Goal: Task Accomplishment & Management: Complete application form

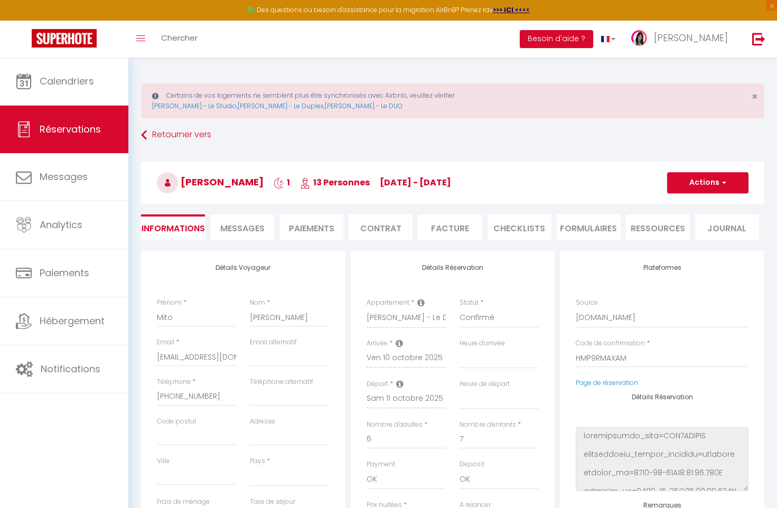
select select
select select "65172"
select select
select select "1"
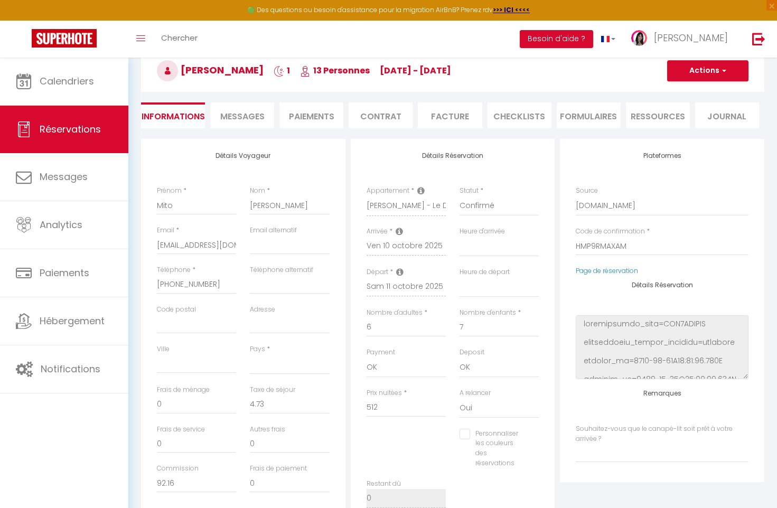
scroll to position [116, 0]
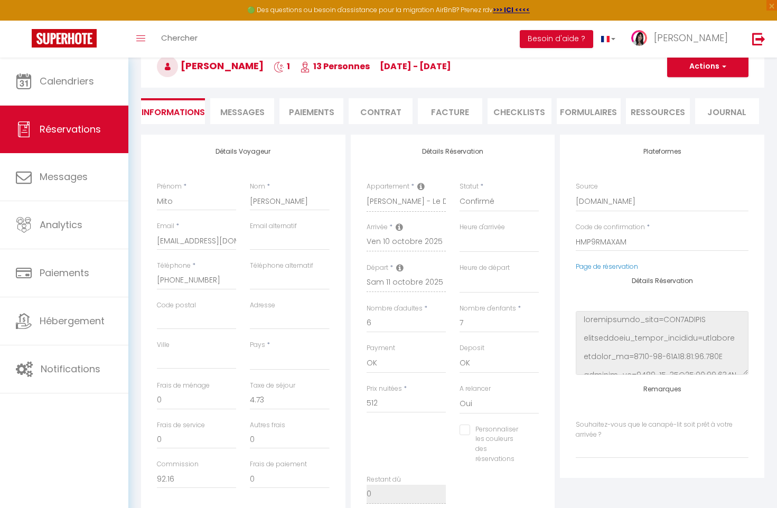
drag, startPoint x: 239, startPoint y: 113, endPoint x: 226, endPoint y: 111, distance: 12.8
click at [239, 113] on span "Messages" at bounding box center [242, 112] width 44 height 12
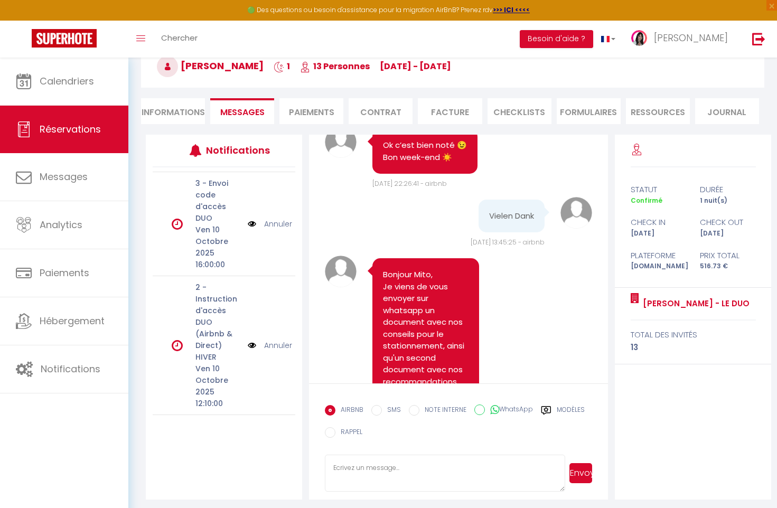
scroll to position [183, 0]
click at [255, 227] on img at bounding box center [252, 222] width 8 height 12
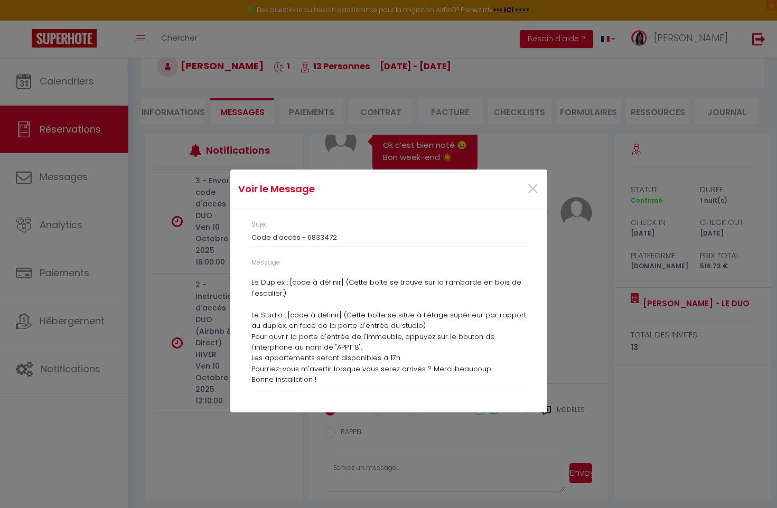
scroll to position [37, 0]
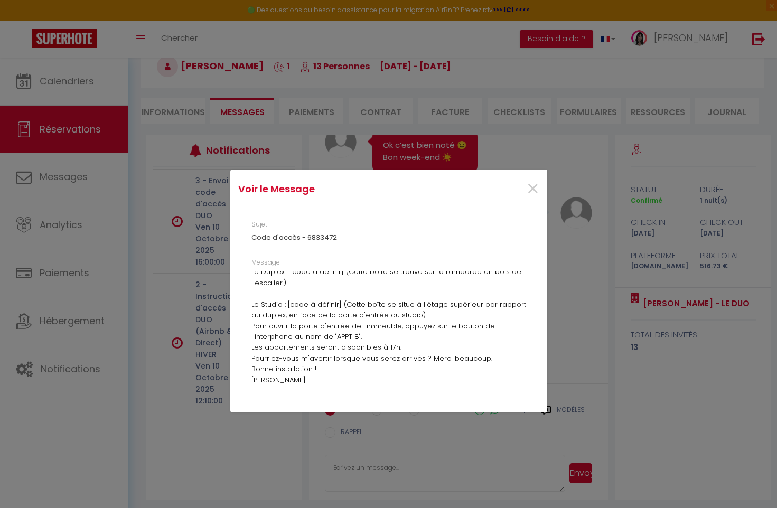
drag, startPoint x: 252, startPoint y: 276, endPoint x: 398, endPoint y: 383, distance: 181.0
click at [398, 383] on div "Bonjour, Comme prévu, voici vos codes pour les boîtes à clés sécurisées : Le Du…" at bounding box center [388, 329] width 275 height 114
click at [330, 297] on p "Comme prévu, voici vos codes pour les boîtes à clés sécurisées : Le Duplex : [c…" at bounding box center [388, 285] width 275 height 76
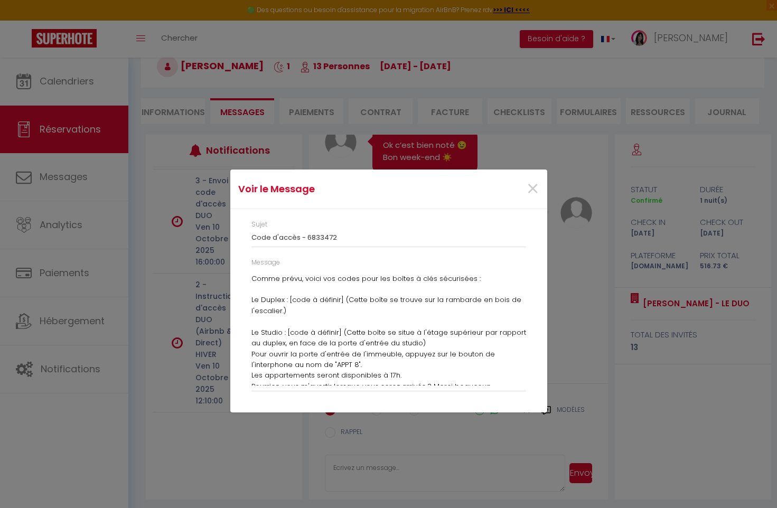
scroll to position [0, 0]
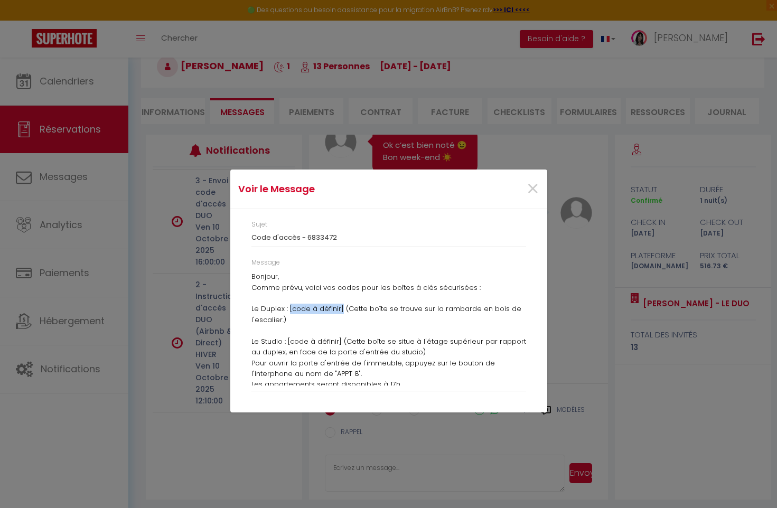
drag, startPoint x: 341, startPoint y: 310, endPoint x: 288, endPoint y: 306, distance: 52.9
click at [287, 306] on p "Comme prévu, voici vos codes pour les boîtes à clés sécurisées : Le Duplex : [c…" at bounding box center [388, 321] width 275 height 76
drag, startPoint x: 300, startPoint y: 315, endPoint x: 293, endPoint y: 311, distance: 8.3
click at [300, 315] on p "Comme prévu, voici vos codes pour les boîtes à clés sécurisées : Le Duplex : [c…" at bounding box center [388, 321] width 275 height 76
drag, startPoint x: 295, startPoint y: 309, endPoint x: 342, endPoint y: 309, distance: 47.6
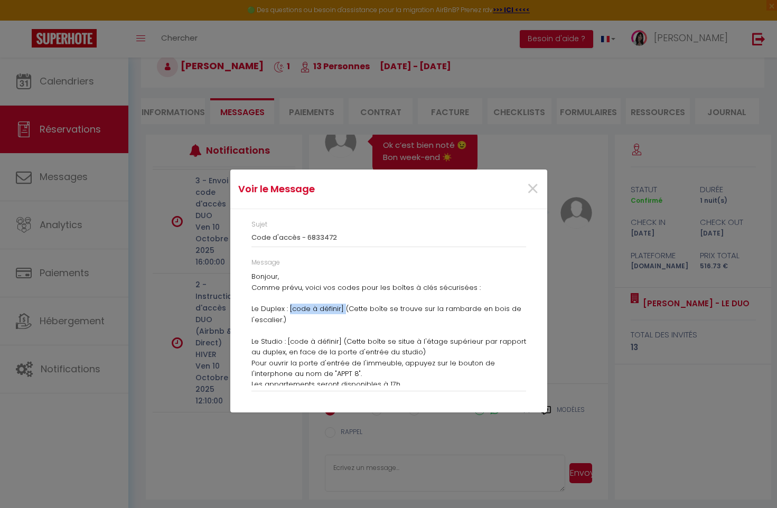
click at [342, 309] on p "Comme prévu, voici vos codes pour les boîtes à clés sécurisées : Le Duplex : [c…" at bounding box center [388, 321] width 275 height 76
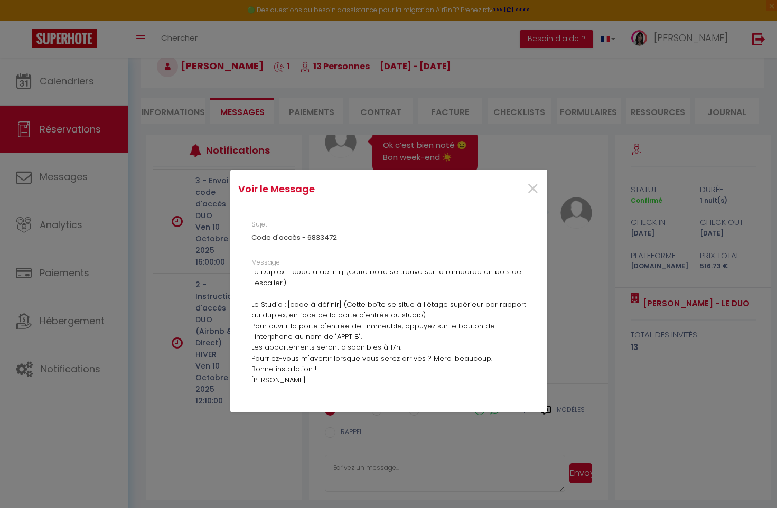
click at [341, 378] on p "[PERSON_NAME]" at bounding box center [388, 380] width 275 height 11
click at [331, 380] on p "[PERSON_NAME]" at bounding box center [388, 380] width 275 height 11
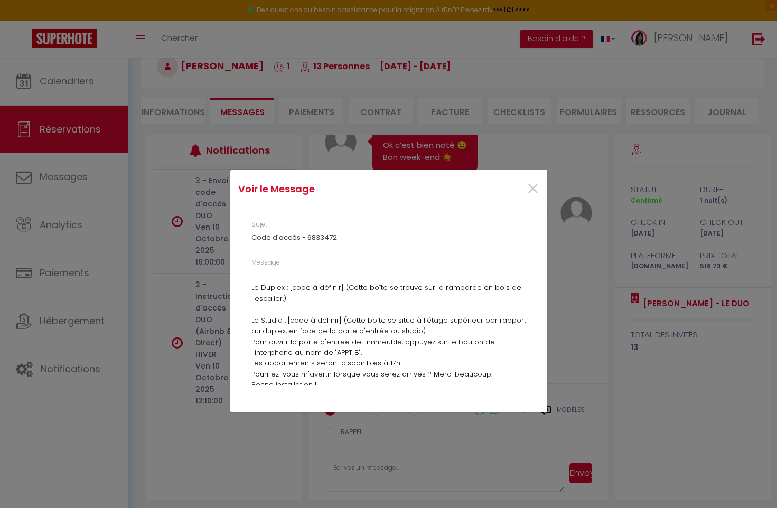
scroll to position [0, 0]
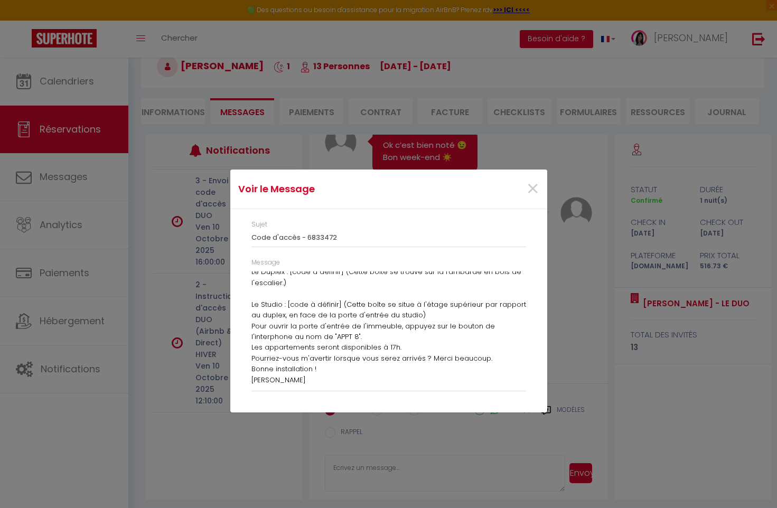
drag, startPoint x: 251, startPoint y: 277, endPoint x: 418, endPoint y: 367, distance: 189.3
click at [443, 377] on div "Bonjour, Comme prévu, voici vos codes pour les boîtes à clés sécurisées : Le Du…" at bounding box center [388, 329] width 275 height 114
copy div "Bonjour, Comme prévu, voici vos codes pour les boîtes à clés sécurisées : Le Du…"
click at [533, 190] on span "×" at bounding box center [532, 189] width 13 height 32
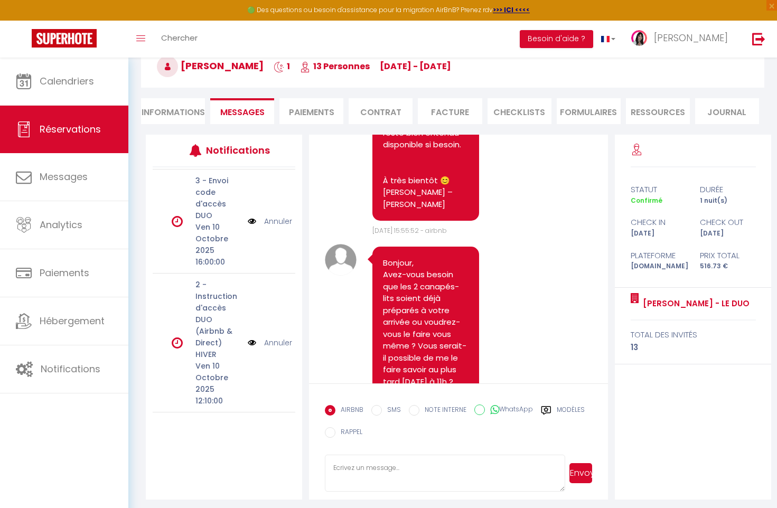
scroll to position [378, 0]
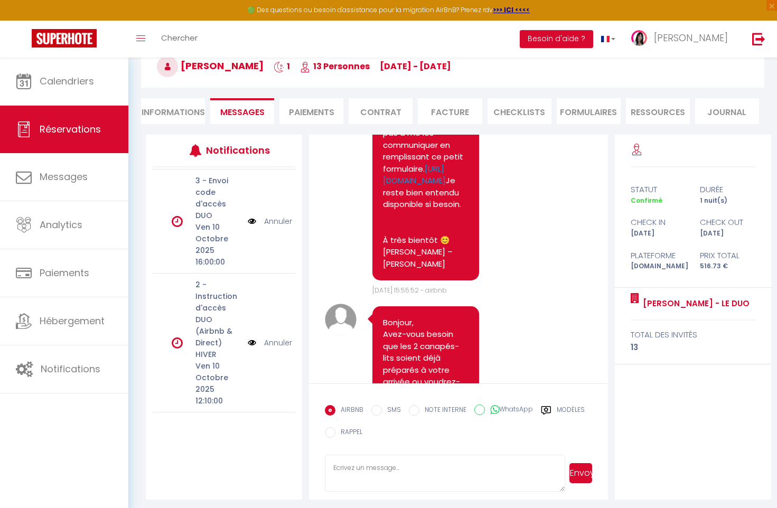
drag, startPoint x: 171, startPoint y: 109, endPoint x: 335, endPoint y: 173, distance: 176.3
click at [171, 109] on li "Informations" at bounding box center [173, 111] width 64 height 26
select select
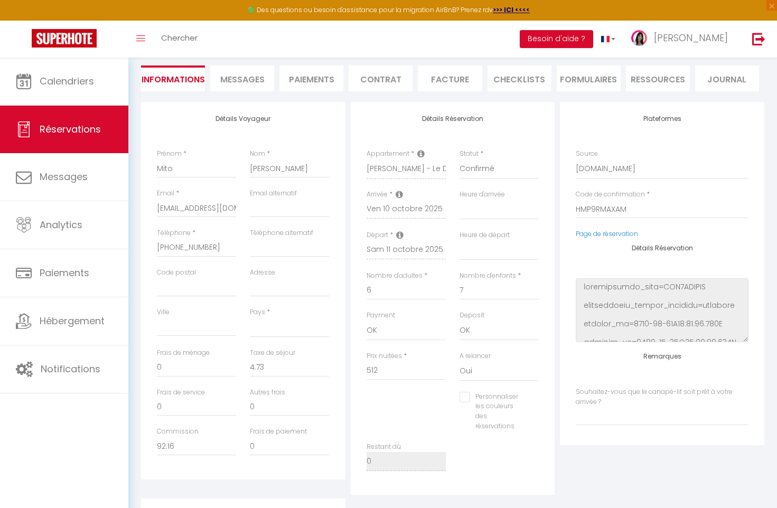
scroll to position [119, 0]
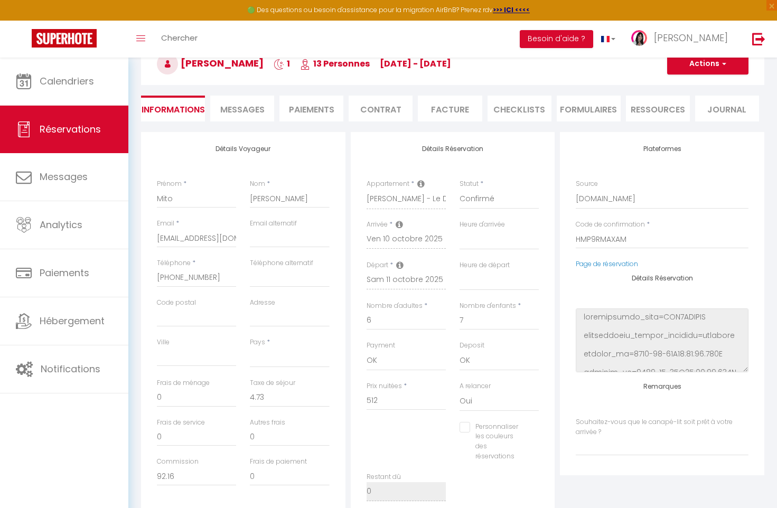
select select
checkbox input "false"
select select
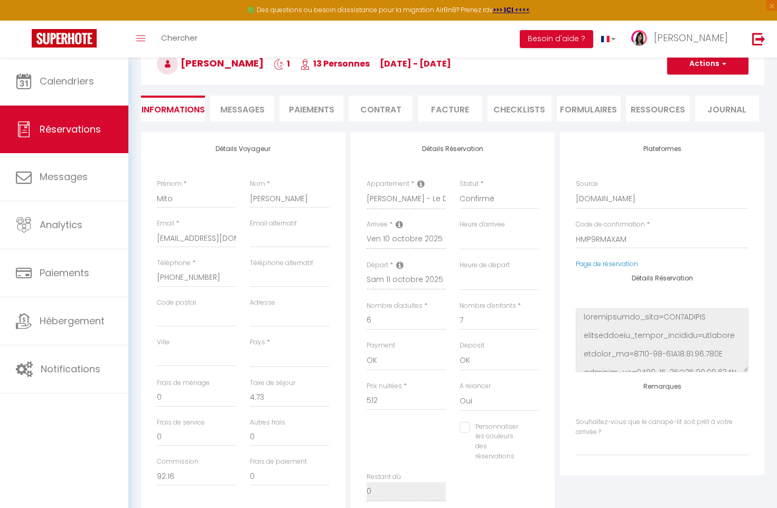
select select
checkbox input "false"
select select
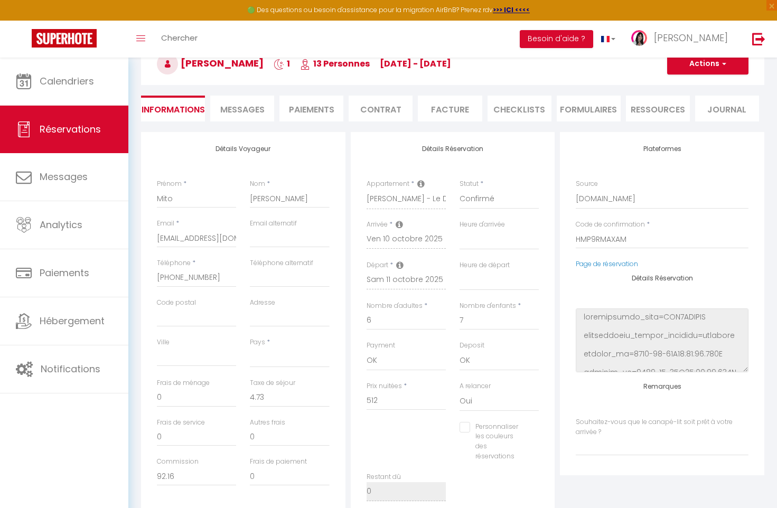
select select
checkbox input "false"
select select
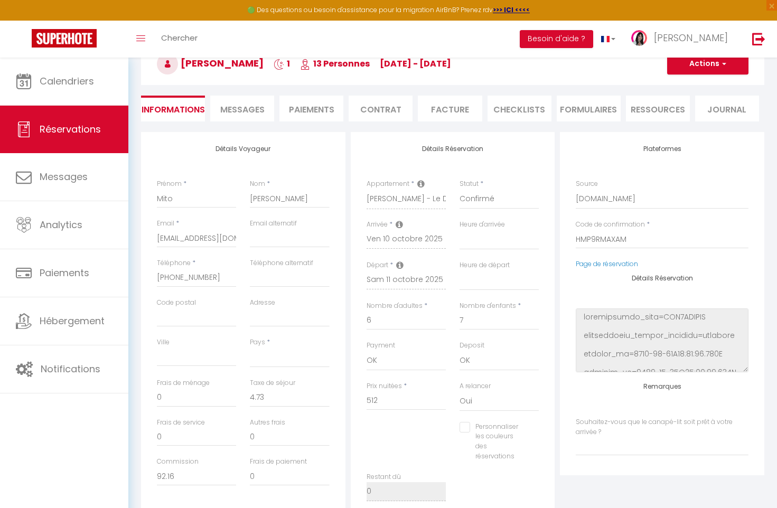
checkbox input "false"
select select
checkbox input "false"
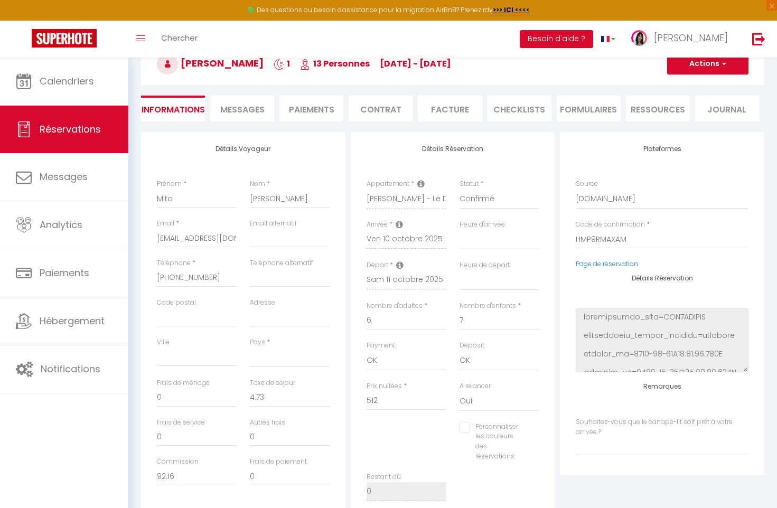
select select
checkbox input "false"
click at [237, 106] on span "Messages" at bounding box center [242, 110] width 44 height 12
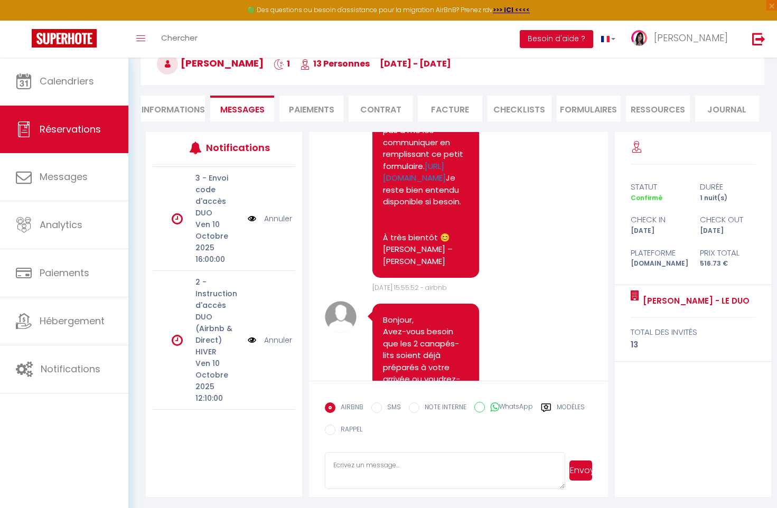
click at [248, 346] on img at bounding box center [252, 340] width 8 height 12
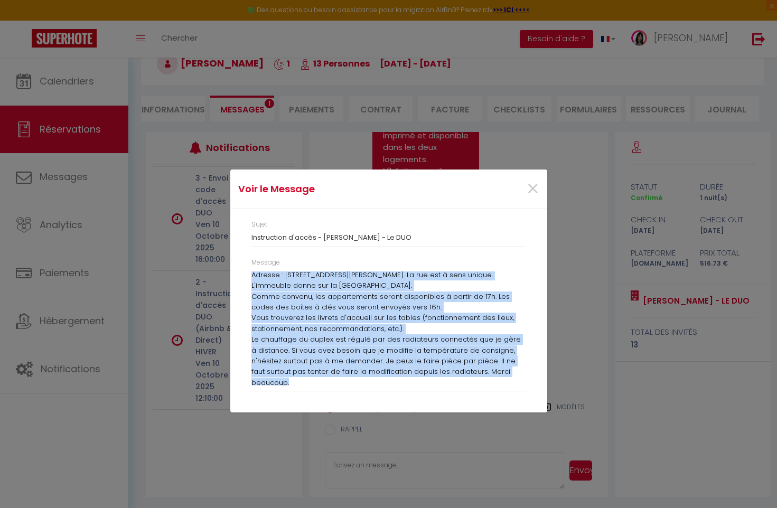
scroll to position [101, 0]
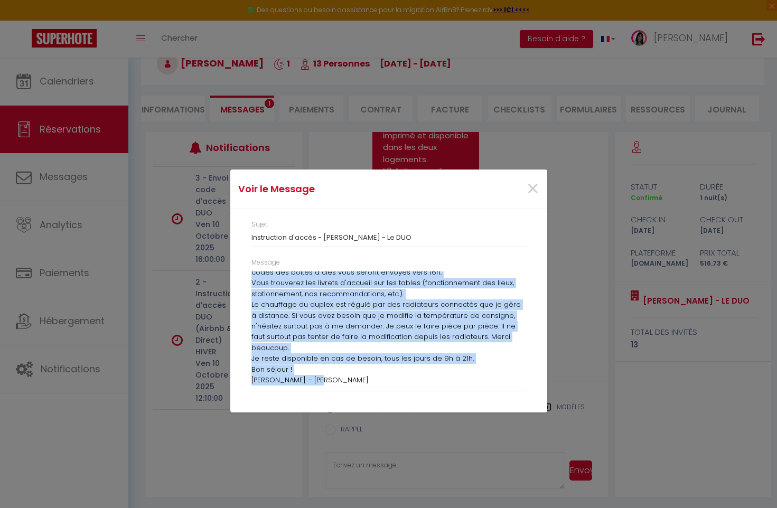
drag, startPoint x: 253, startPoint y: 296, endPoint x: 404, endPoint y: 387, distance: 176.0
click at [404, 387] on div "Message Bonjour, Votre arrivée est imminente :-) Voici toutes les instructions …" at bounding box center [388, 325] width 275 height 134
copy div "Voici toutes les instructions d’accès aux logements : Studio : [URL][DOMAIN_NAM…"
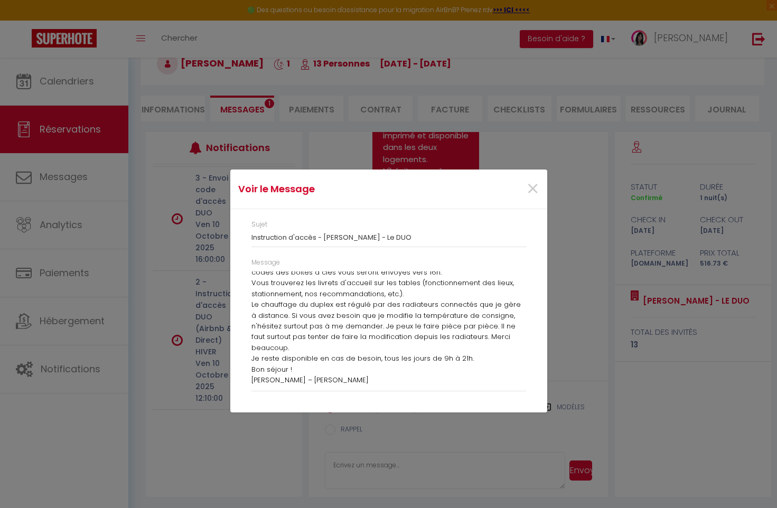
click at [400, 479] on div "Voir le Message × Sujet Instruction d'accès - [PERSON_NAME] - Le DUO Message Bo…" at bounding box center [388, 254] width 317 height 508
click at [537, 186] on span "×" at bounding box center [532, 189] width 13 height 32
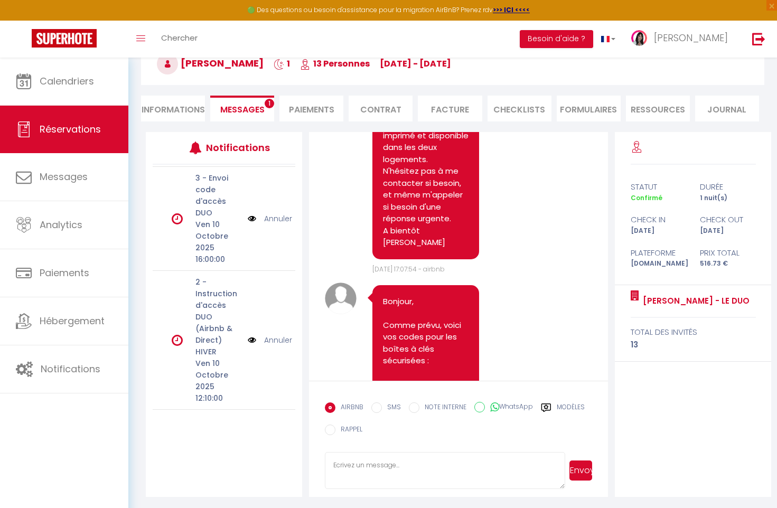
click at [350, 467] on textarea at bounding box center [445, 470] width 240 height 37
paste textarea "Voici toutes les instructions d’accès aux logements : Studio : [URL][DOMAIN_NAM…"
type textarea "Voici toutes les instructions d’accès aux logements : Studio : [URL][DOMAIN_NAM…"
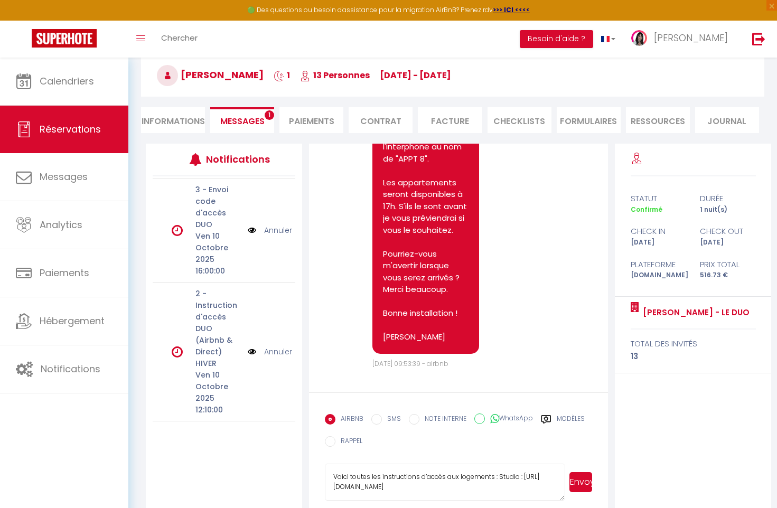
scroll to position [120, 0]
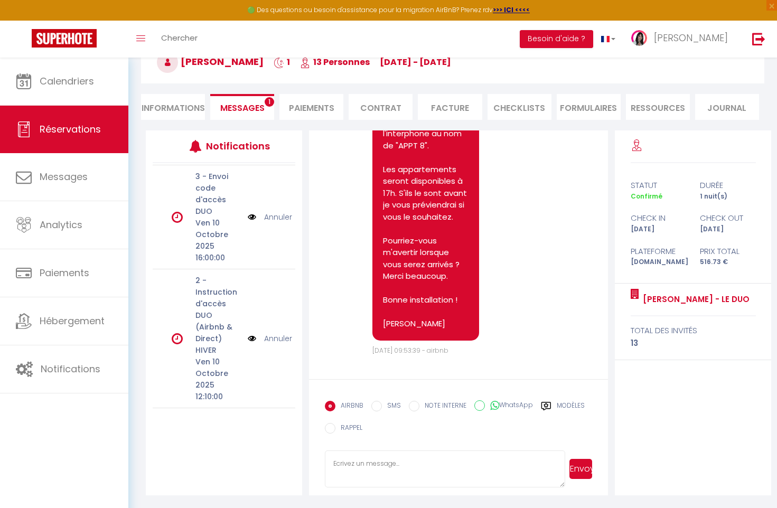
click at [274, 344] on link "Annuler" at bounding box center [278, 339] width 28 height 12
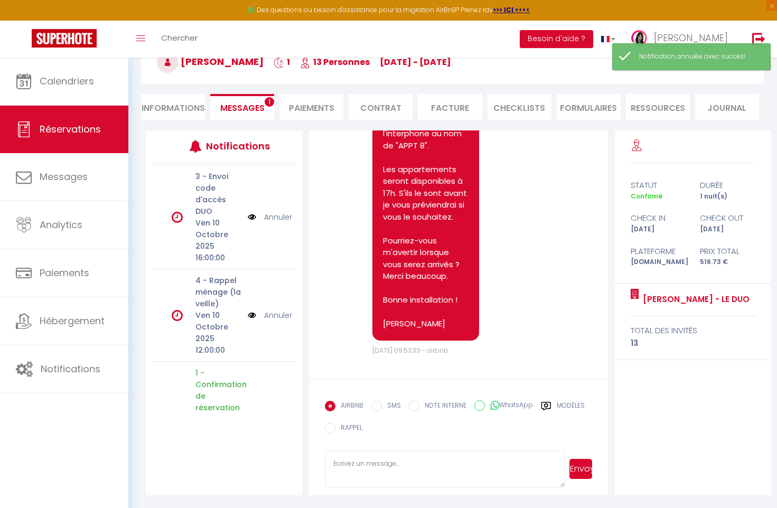
click at [273, 223] on link "Annuler" at bounding box center [278, 217] width 28 height 12
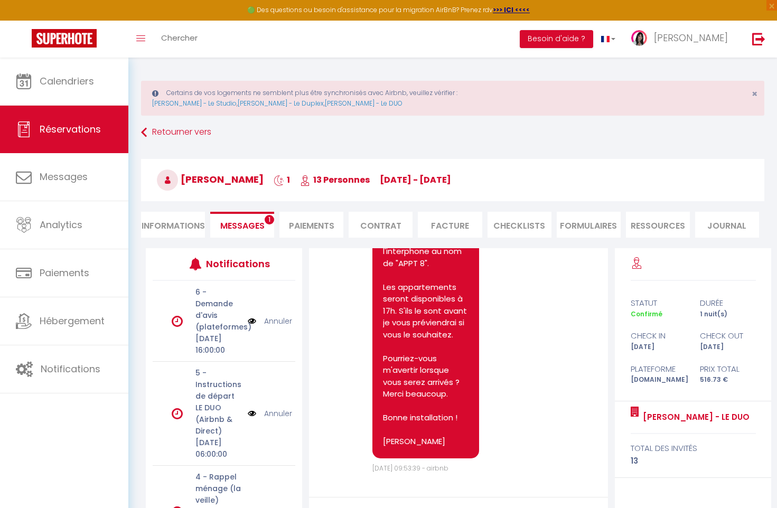
scroll to position [0, 0]
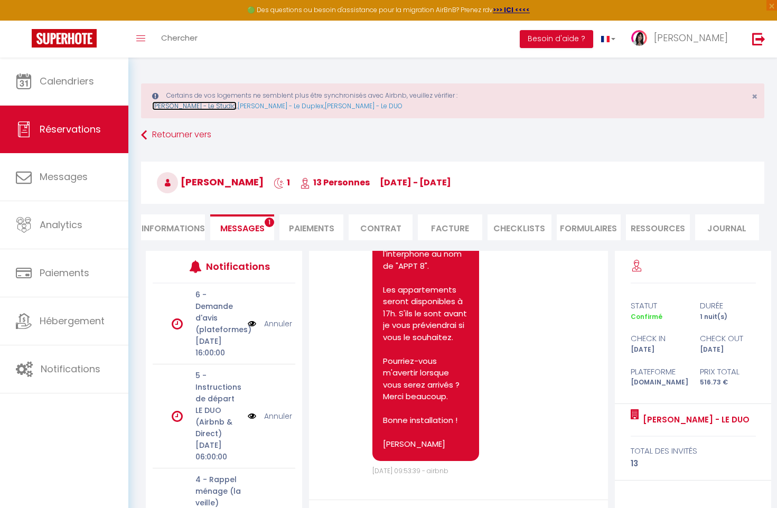
click at [202, 106] on link "[PERSON_NAME] - Le Studio" at bounding box center [194, 105] width 85 height 9
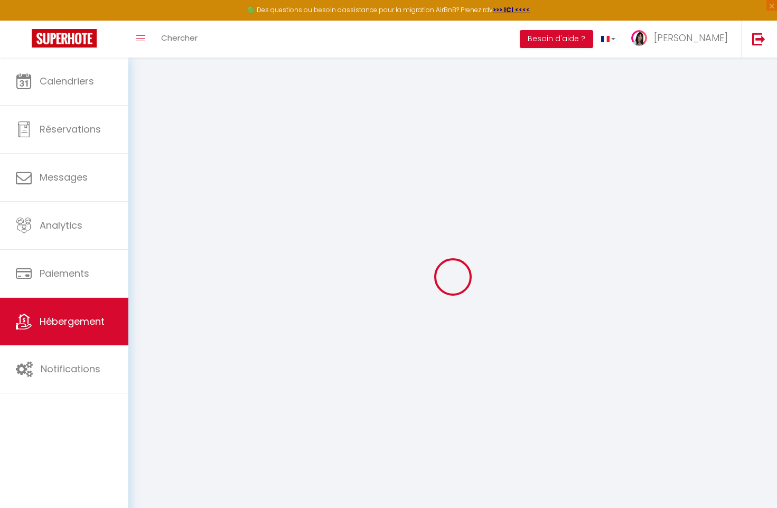
select select
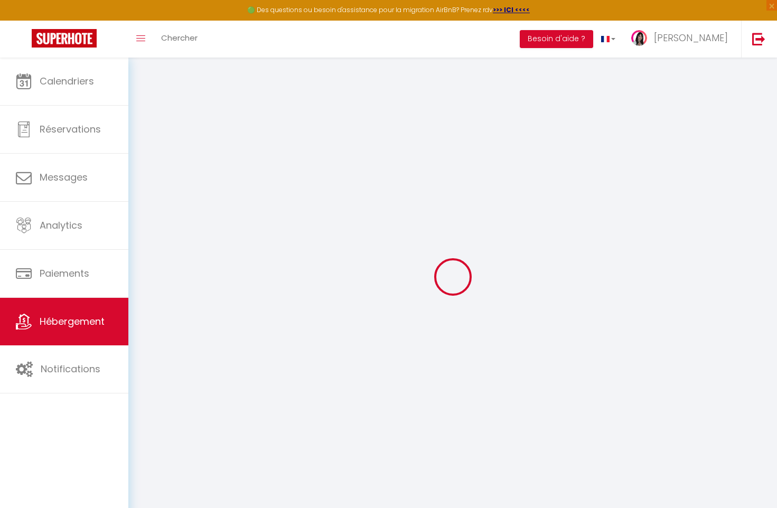
checkbox input "true"
checkbox input "false"
select select
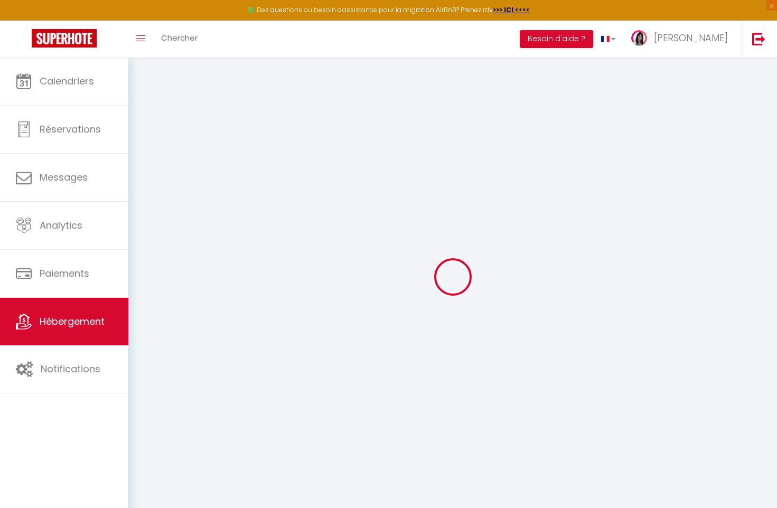
select select
checkbox input "true"
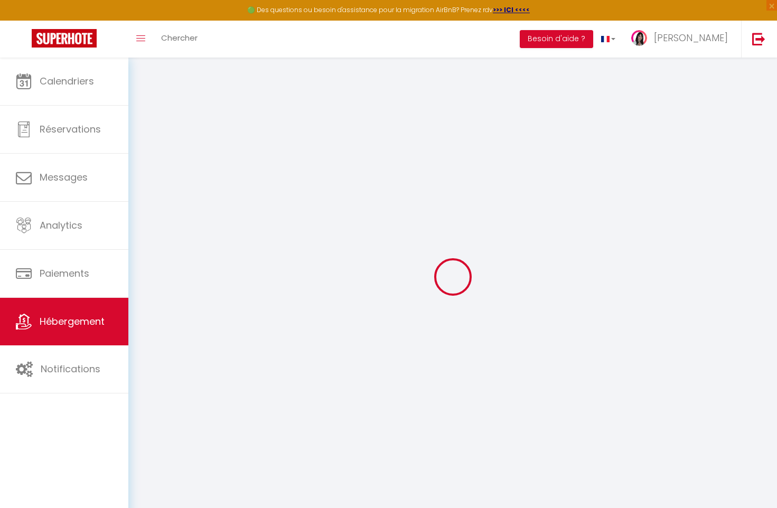
checkbox input "false"
select select
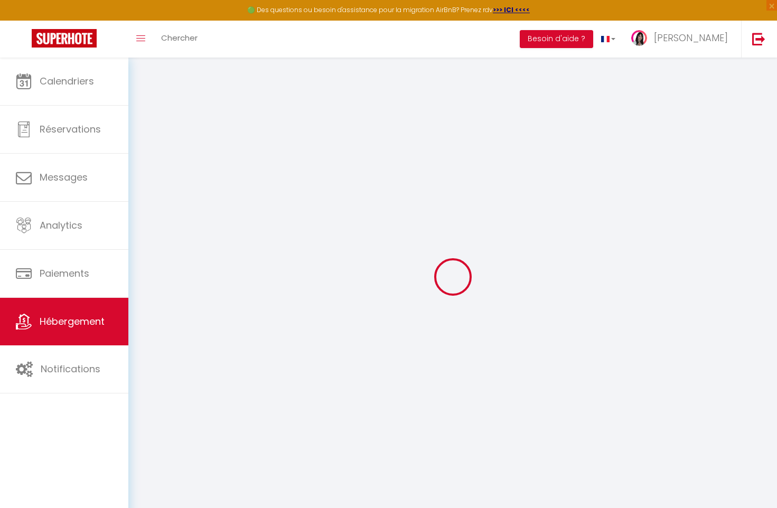
select select
checkbox input "true"
checkbox input "false"
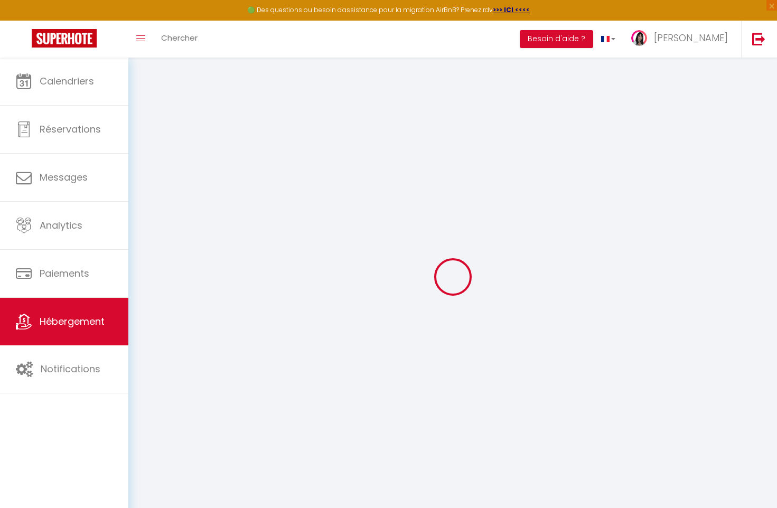
checkbox input "false"
checkbox input "true"
checkbox input "false"
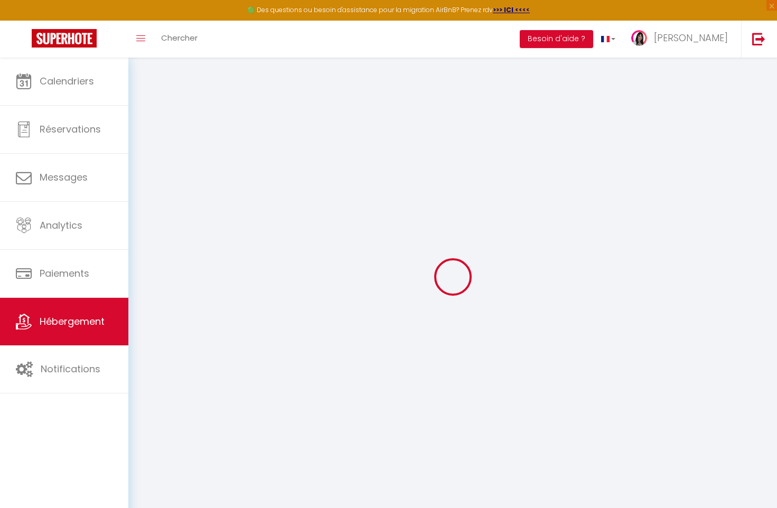
checkbox input "false"
select select "16:00"
select select "22:00"
select select "11:00"
select select "30"
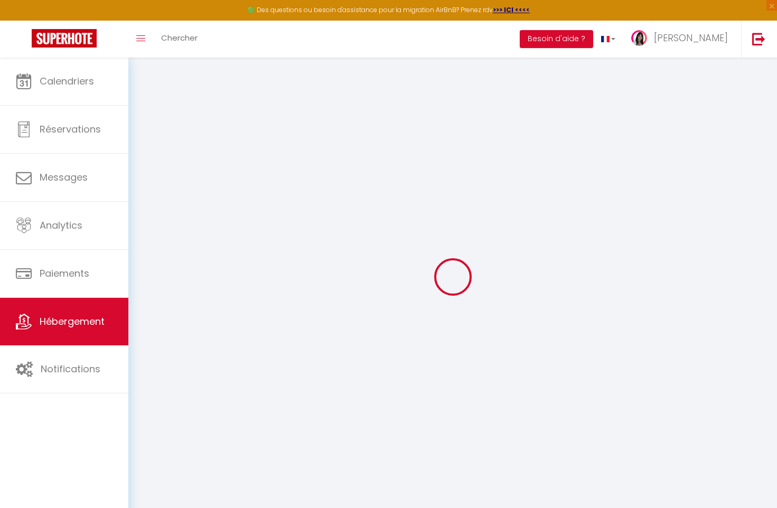
select select "120"
checkbox input "true"
checkbox input "false"
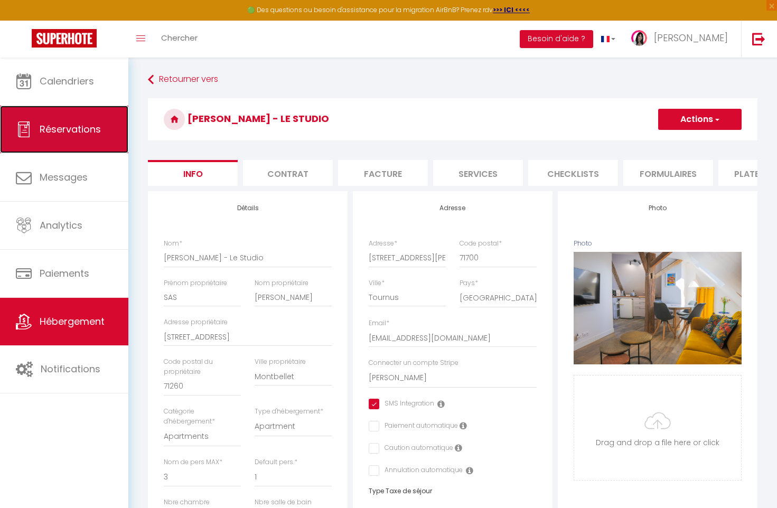
click at [72, 128] on span "Réservations" at bounding box center [70, 129] width 61 height 13
select select "not_cancelled"
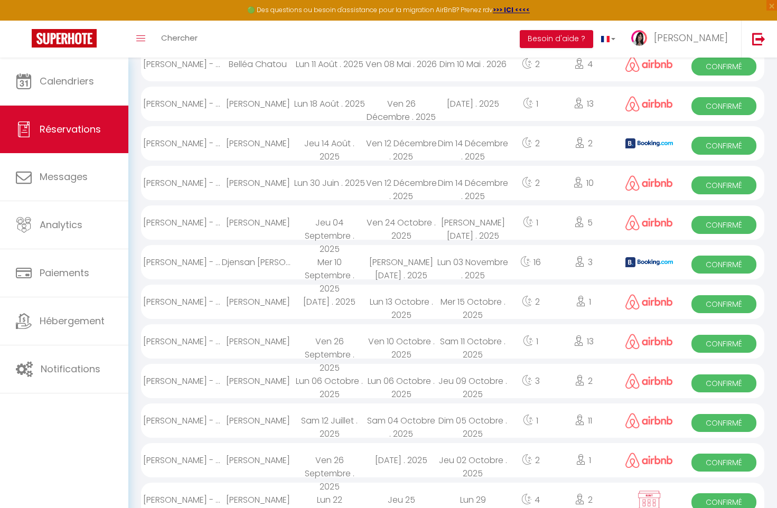
scroll to position [129, 0]
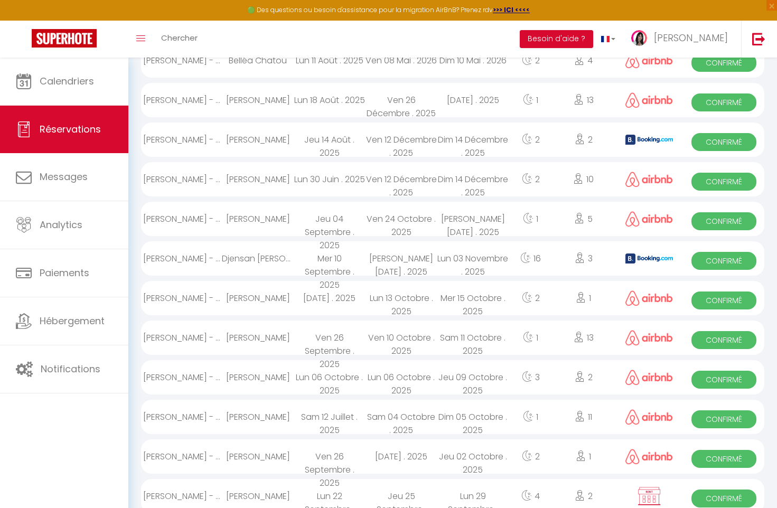
click at [256, 333] on div "[PERSON_NAME]" at bounding box center [258, 338] width 72 height 34
select select "OK"
select select "0"
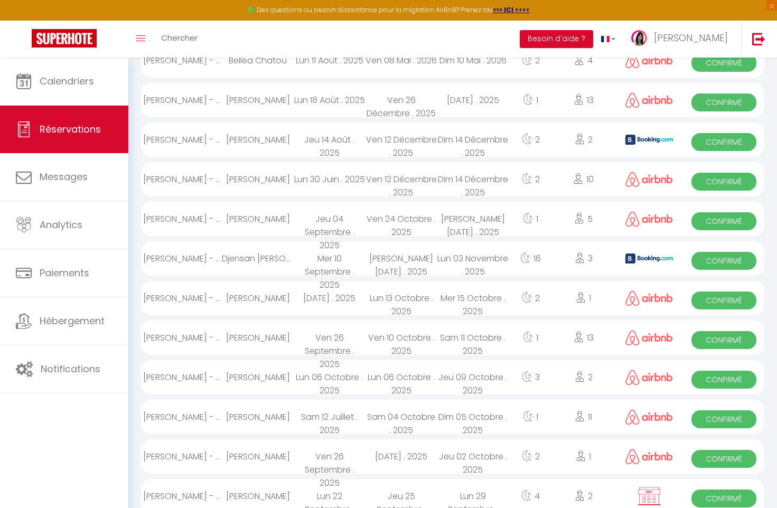
select select "1"
select select
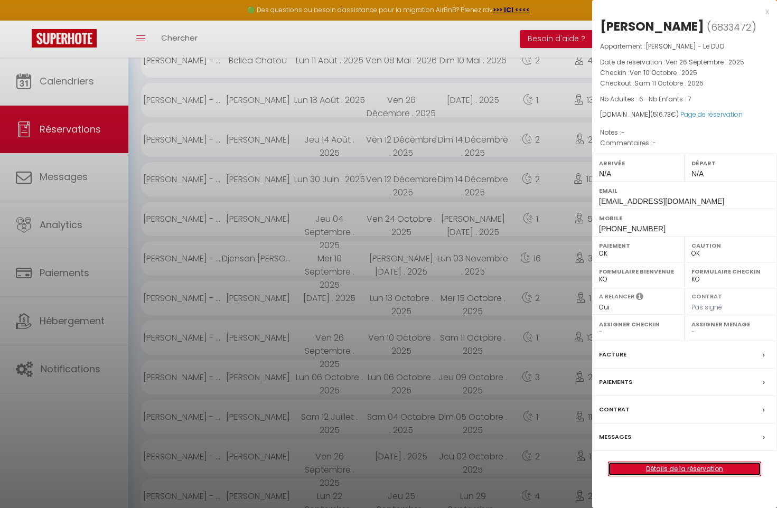
click at [721, 467] on link "Détails de la réservation" at bounding box center [685, 469] width 152 height 14
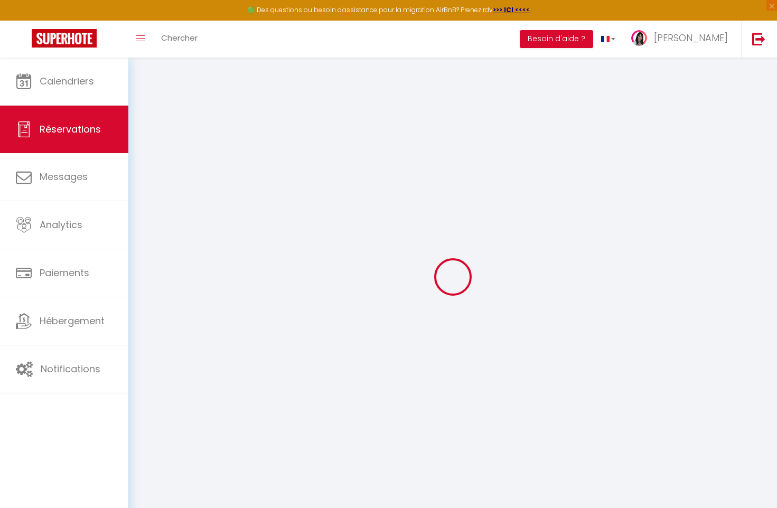
type input "Mito"
type input "[PERSON_NAME]"
type input "[EMAIL_ADDRESS][DOMAIN_NAME]"
type input "[PHONE_NUMBER]"
select select
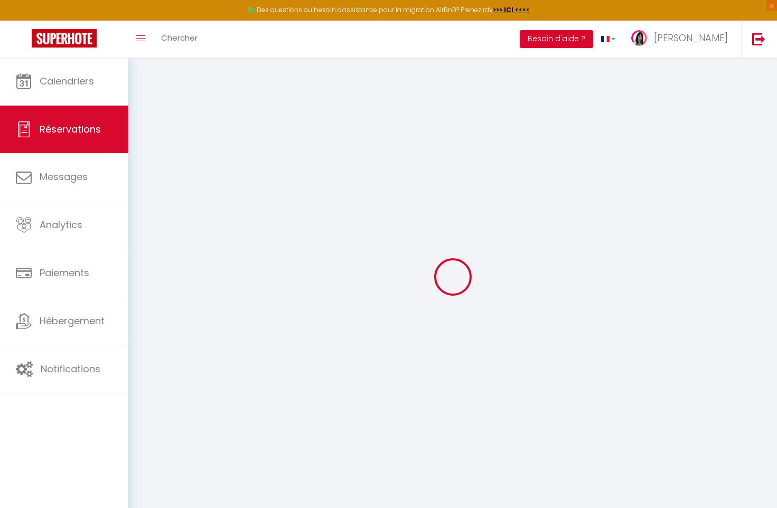
type input "92.16"
select select "65172"
select select "1"
select select
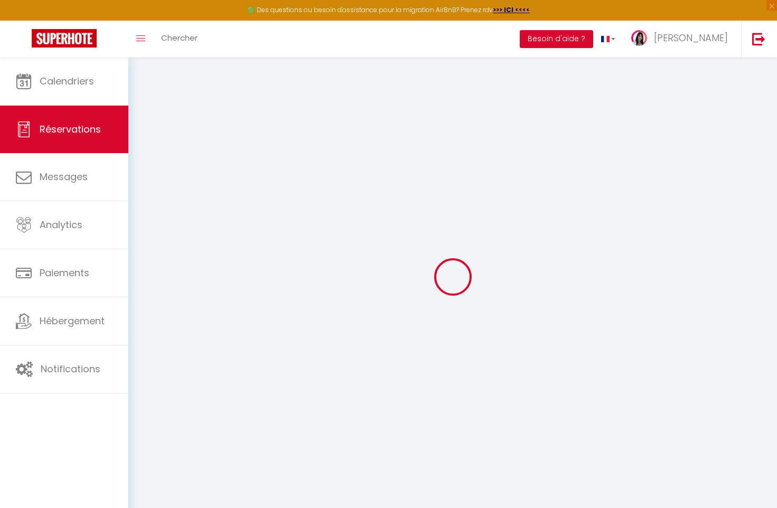
type input "6"
type input "7"
select select "12"
select select
type input "512"
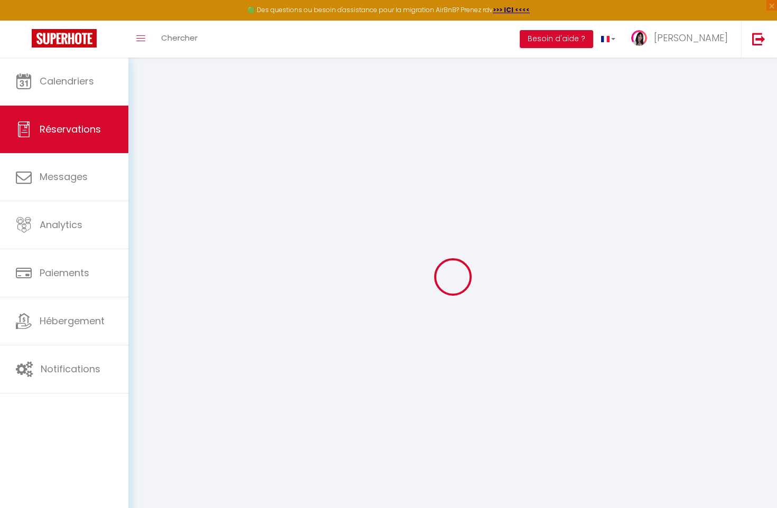
checkbox input "false"
type input "0"
select select "1"
type input "0"
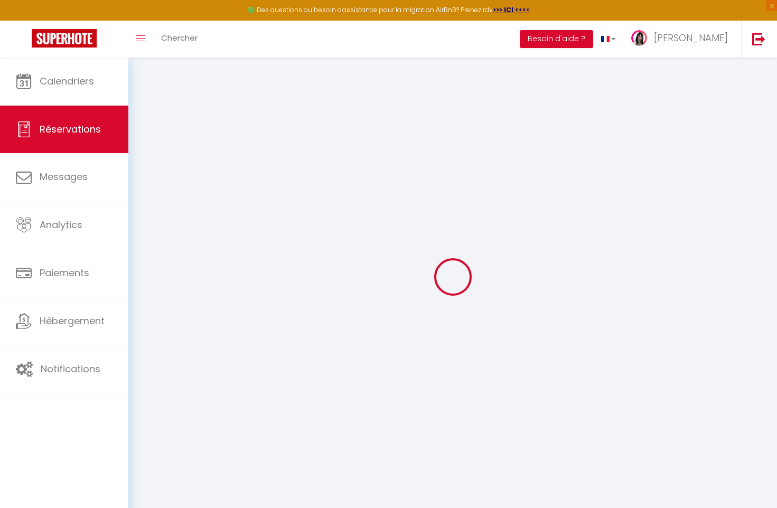
type input "0"
select select
select select "15"
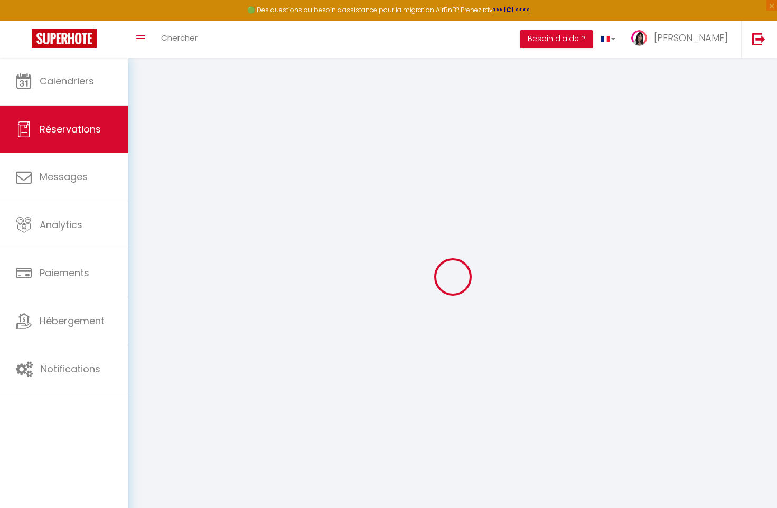
checkbox input "false"
select select
checkbox input "false"
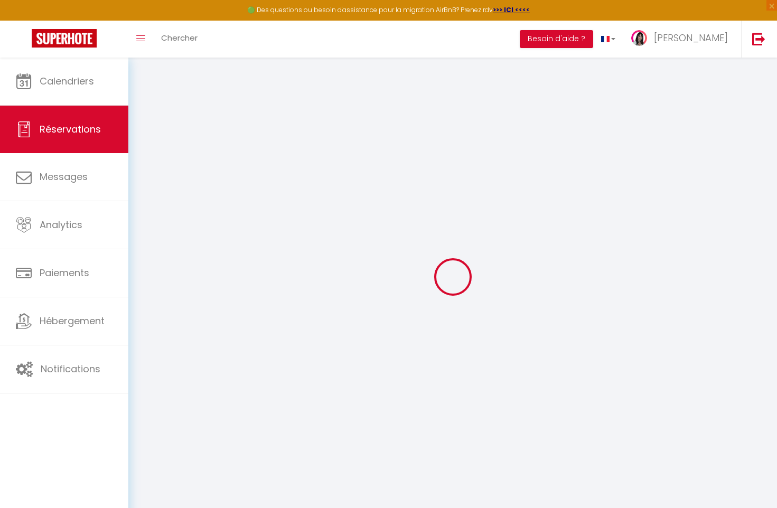
select select
checkbox input "false"
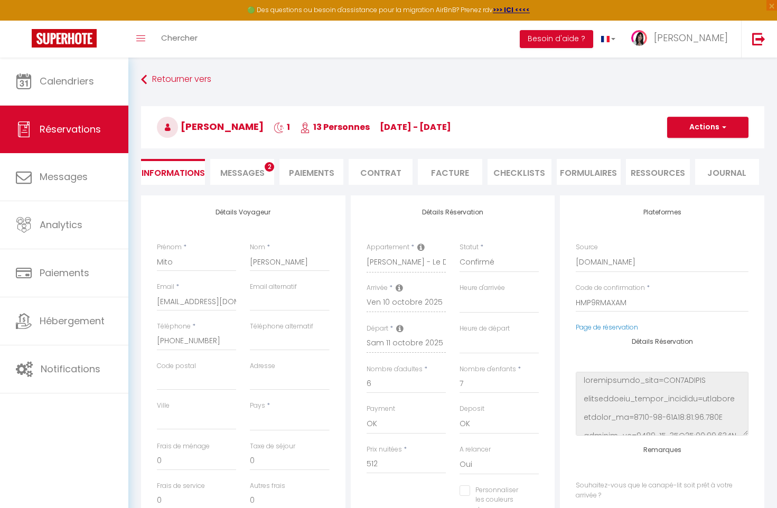
select select
type input "4.73"
select select
checkbox input "false"
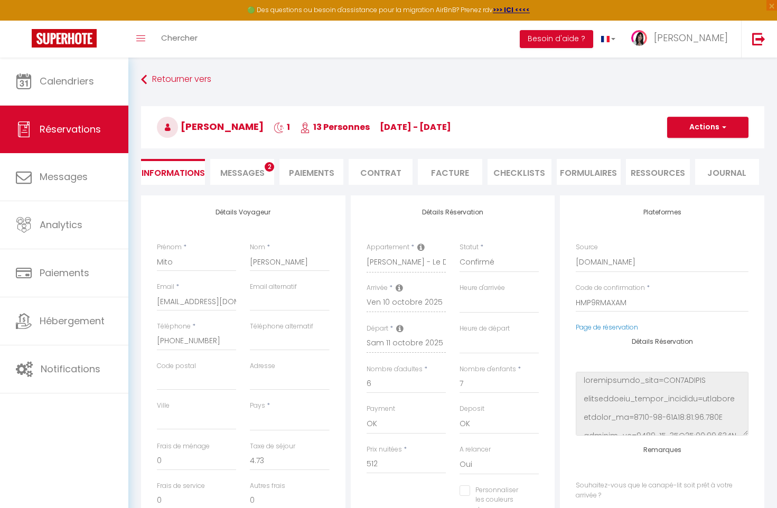
select select
checkbox input "false"
select select
click at [251, 174] on span "Messages" at bounding box center [242, 173] width 44 height 12
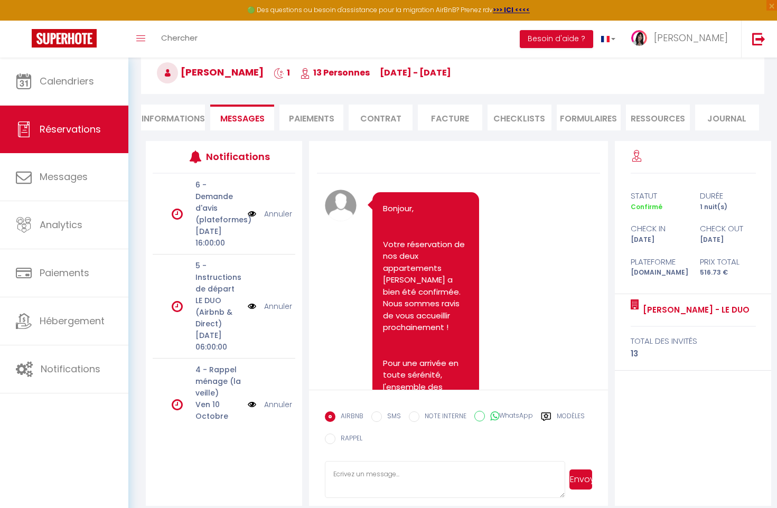
scroll to position [65, 0]
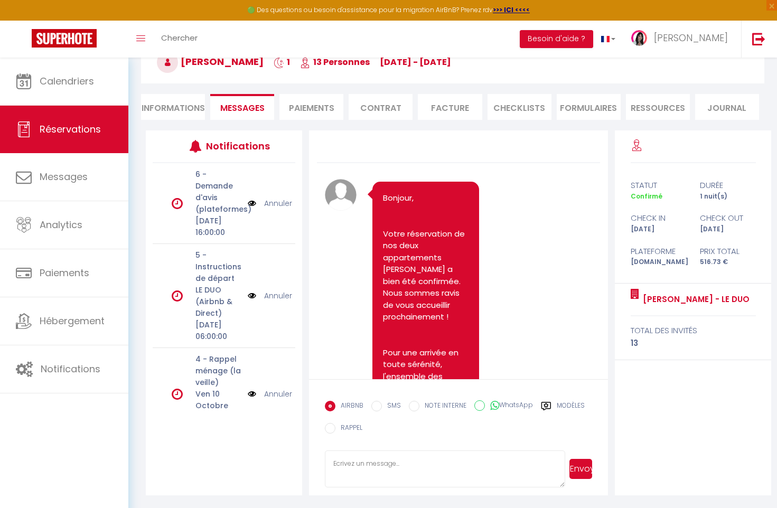
click at [354, 467] on textarea at bounding box center [445, 469] width 240 height 37
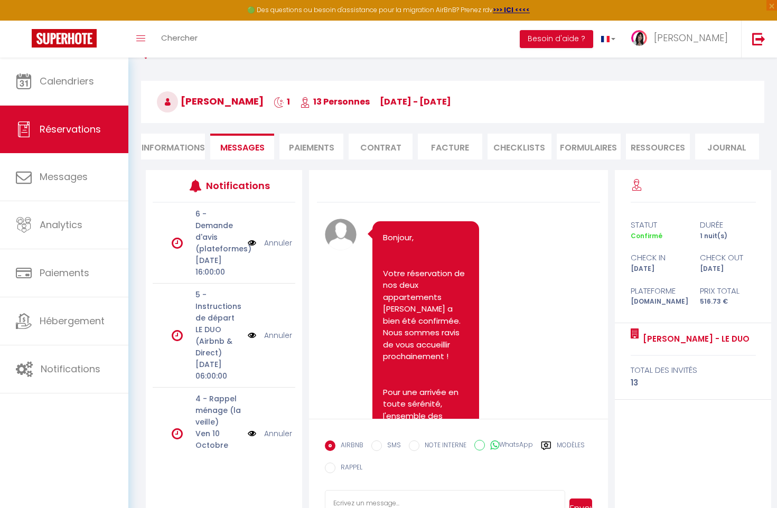
scroll to position [0, 0]
